Goal: Book appointment/travel/reservation

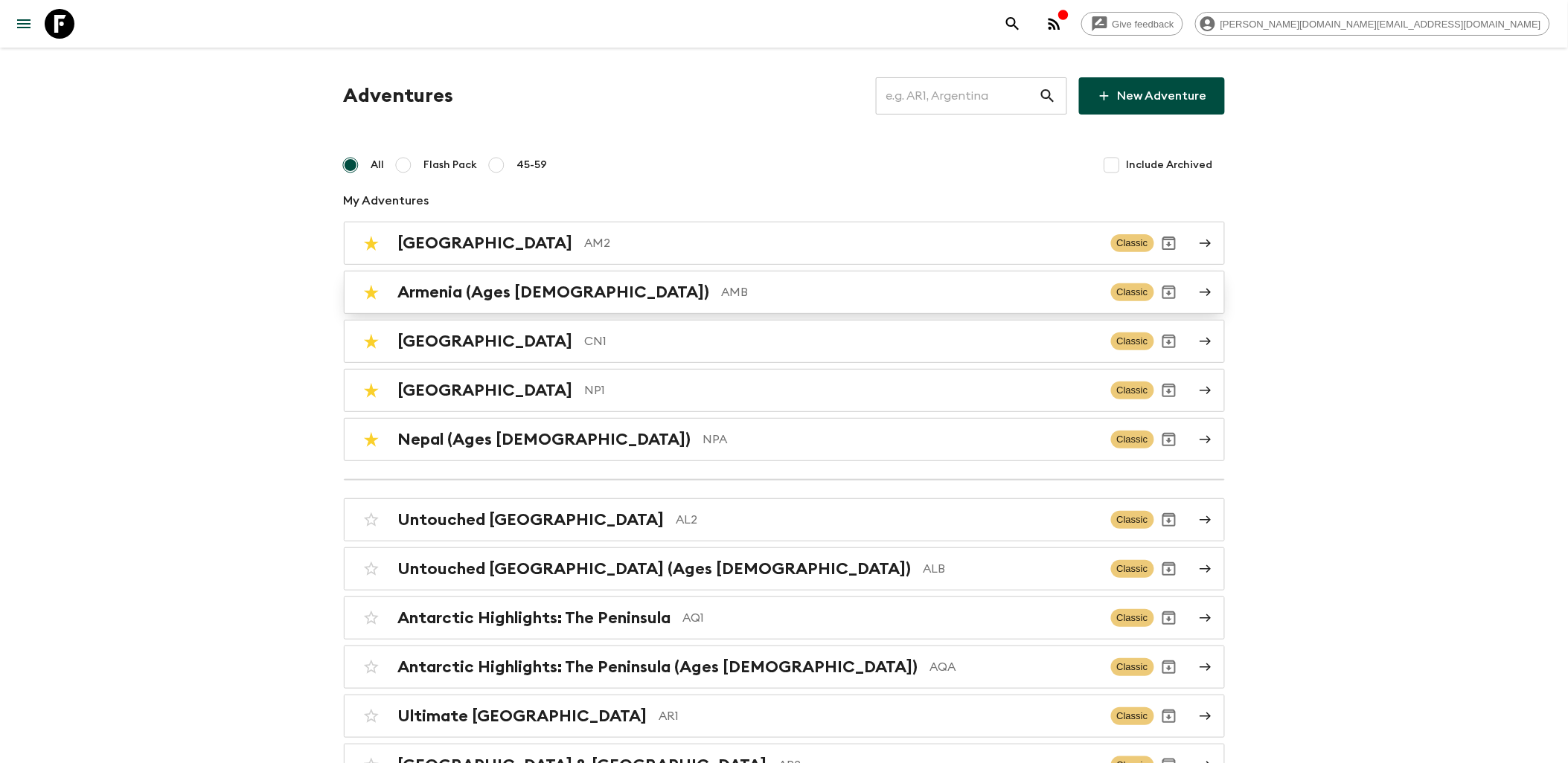
click at [722, 286] on p "AMB" at bounding box center [911, 292] width 377 height 18
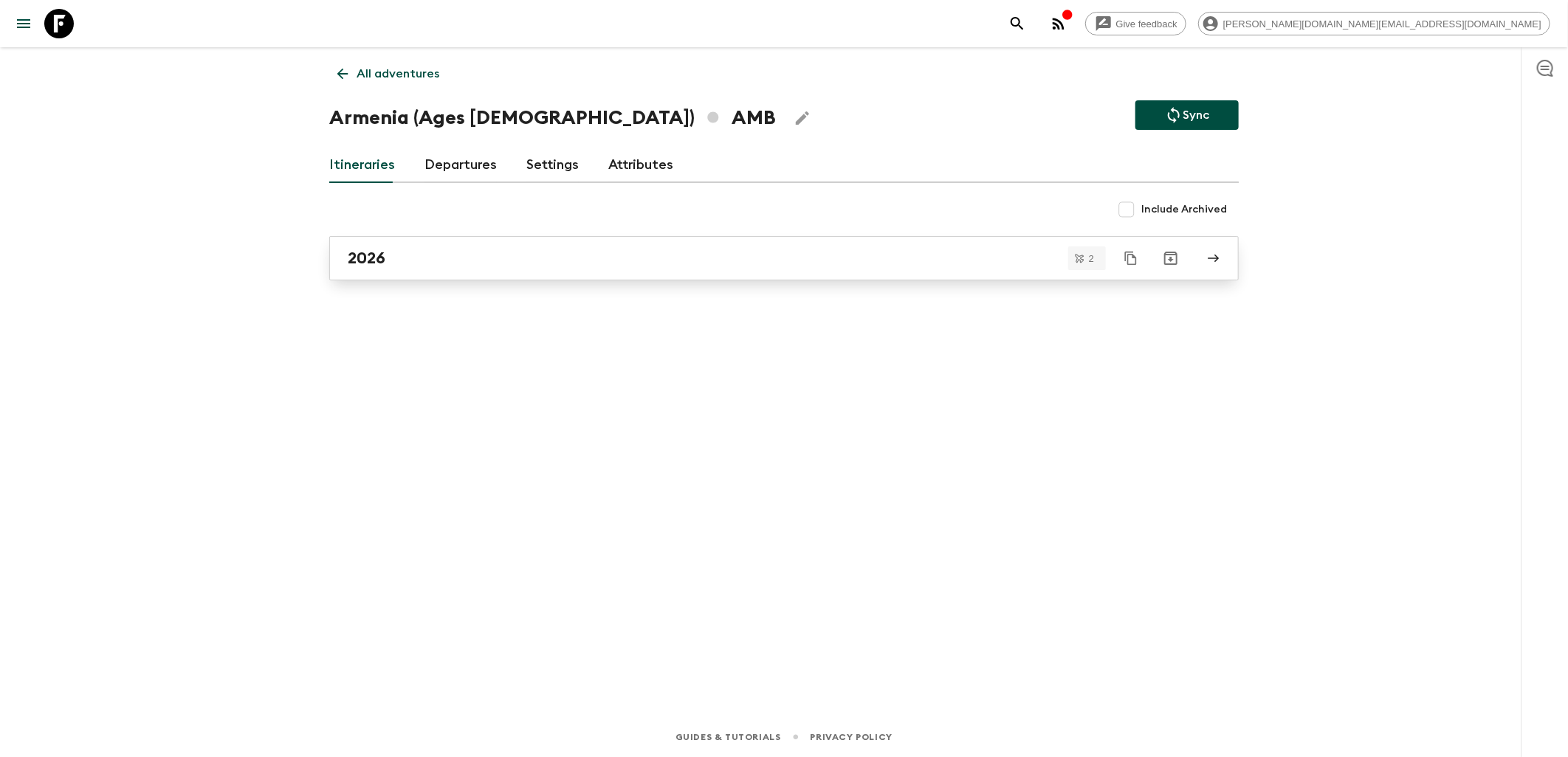
click at [413, 255] on div "2026" at bounding box center [770, 258] width 844 height 19
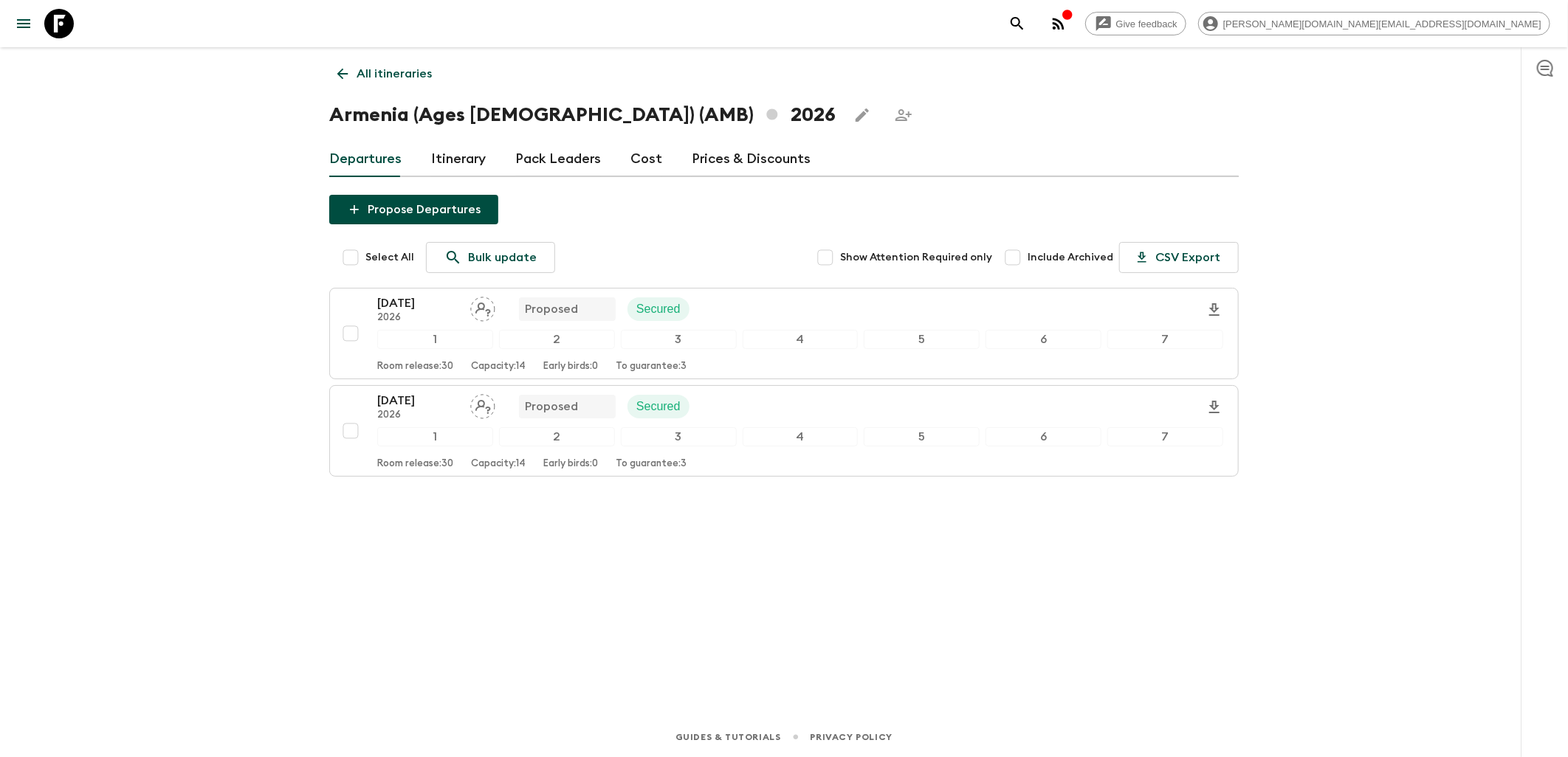
click at [633, 161] on link "Cost" at bounding box center [646, 158] width 32 height 35
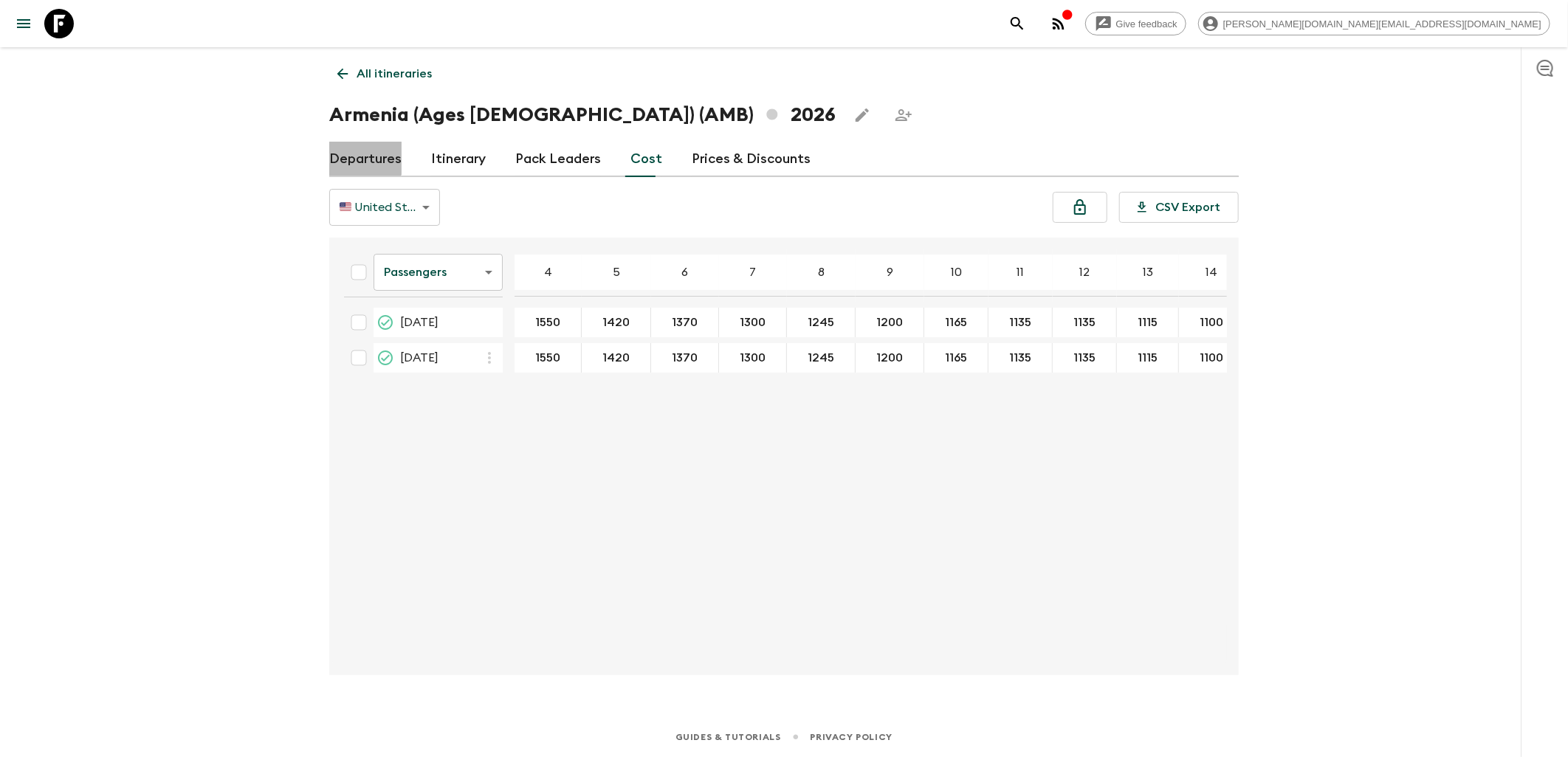
click at [350, 151] on link "Departures" at bounding box center [366, 158] width 73 height 35
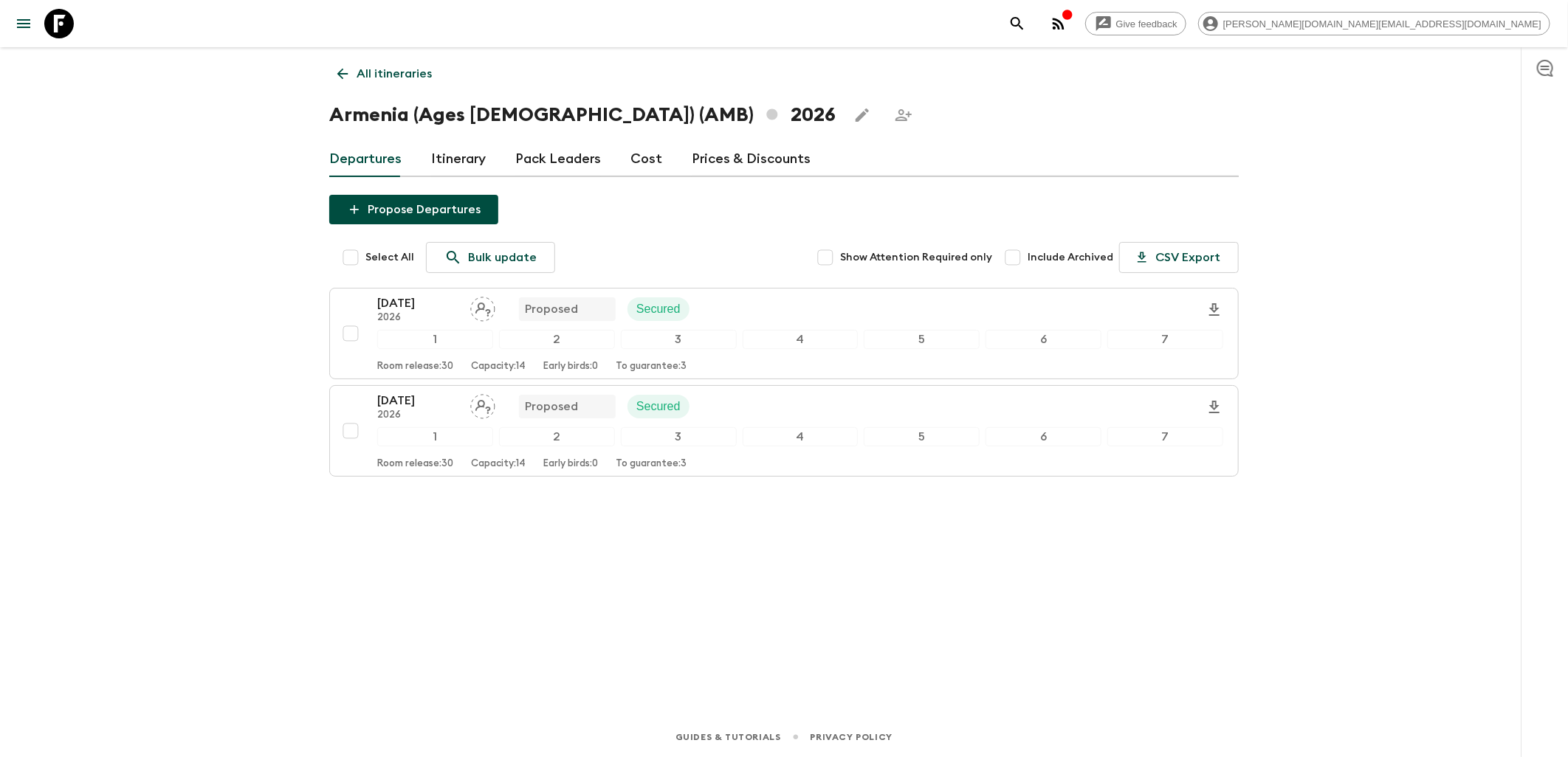
click at [67, 32] on icon at bounding box center [58, 23] width 30 height 30
